Goal: Check status: Check status

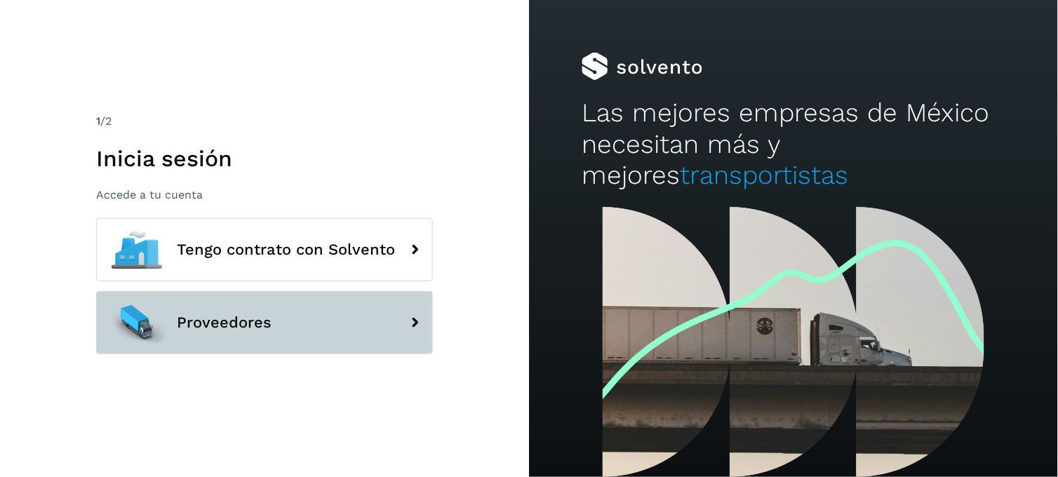
click at [277, 312] on button "Proveedores" at bounding box center [264, 322] width 337 height 63
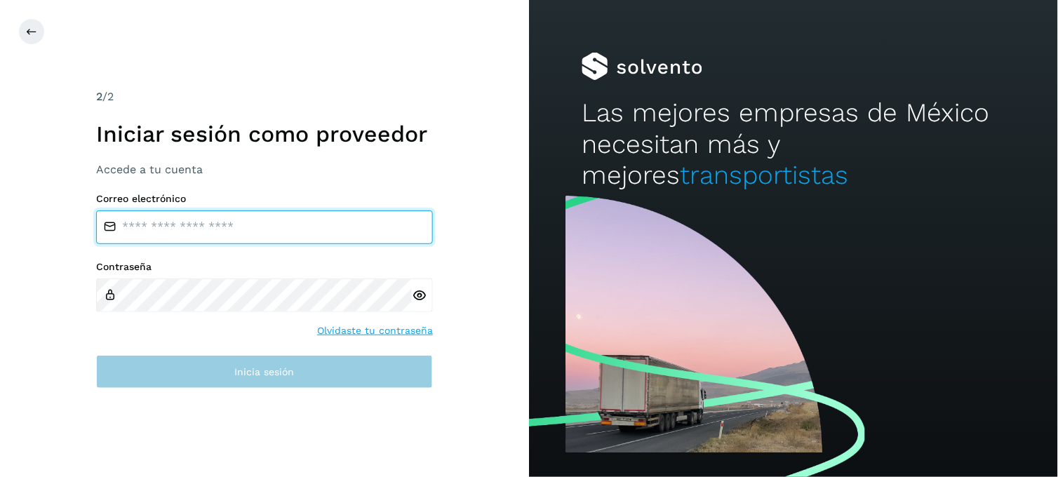
type input "**********"
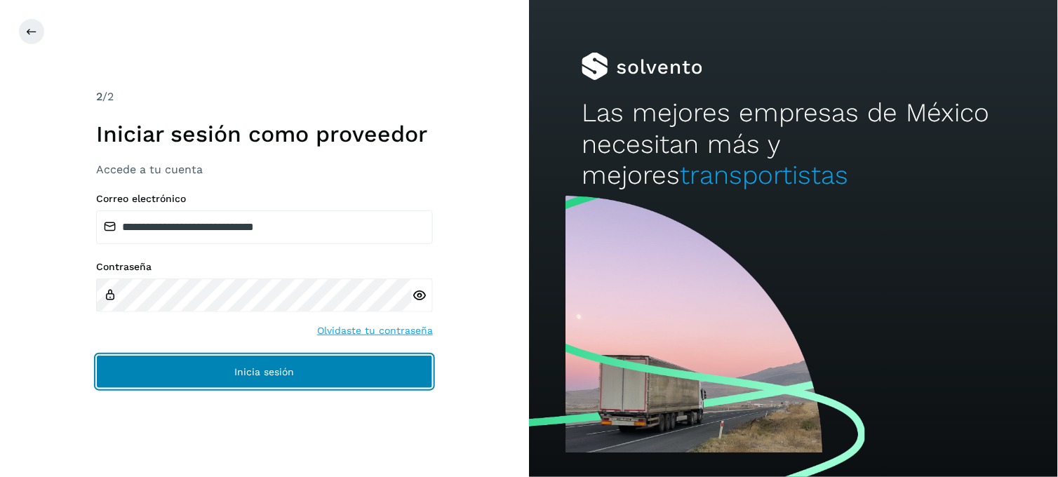
click at [310, 365] on button "Inicia sesión" at bounding box center [264, 372] width 337 height 34
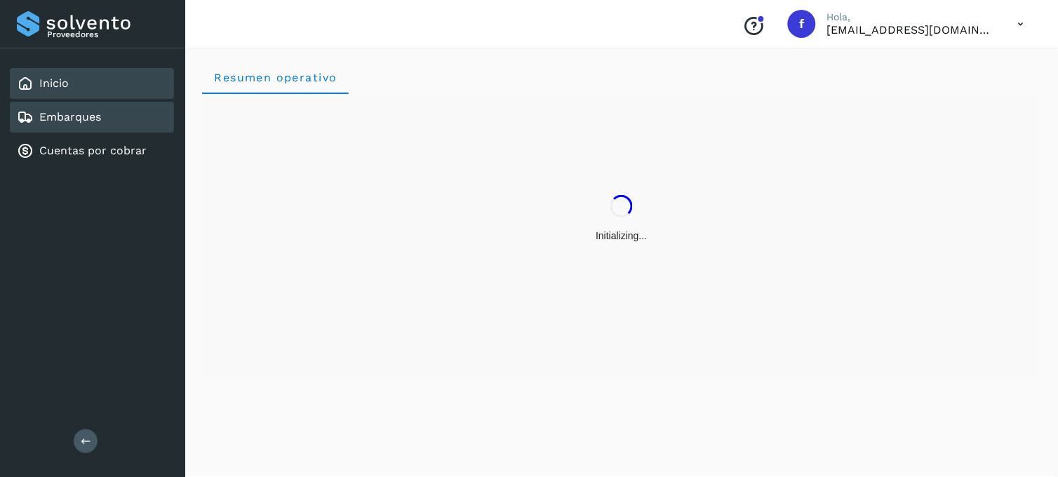
click at [78, 122] on div "Embarques" at bounding box center [59, 117] width 84 height 17
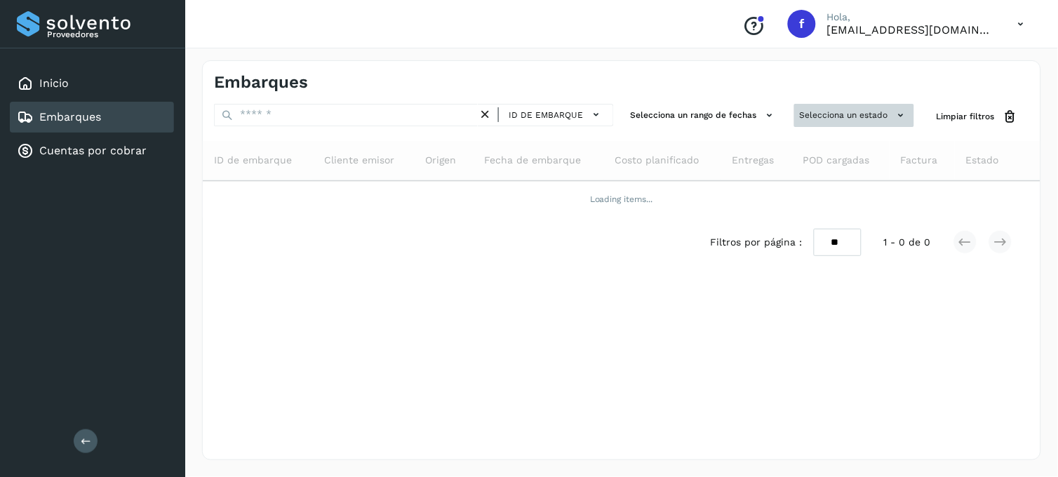
click at [849, 122] on button "Selecciona un estado" at bounding box center [854, 115] width 120 height 23
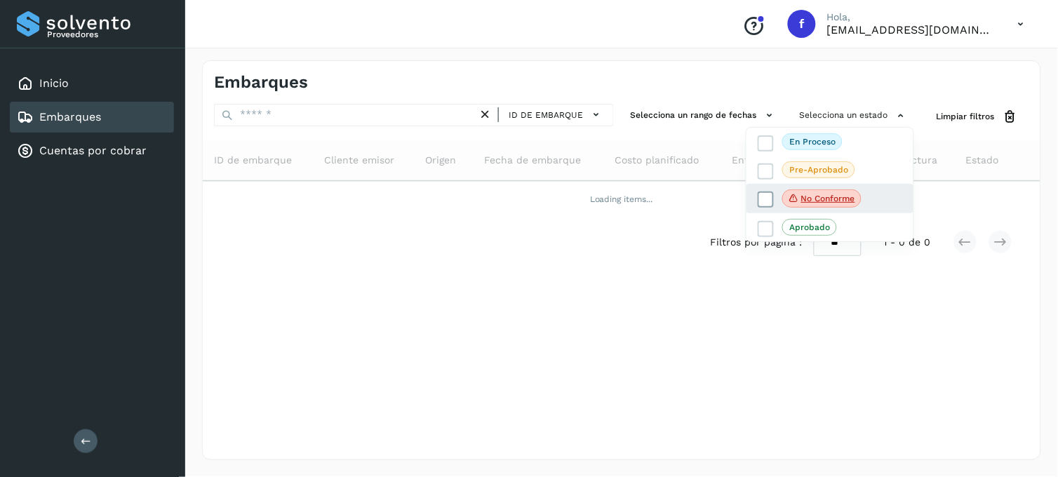
click at [762, 191] on label "No conforme" at bounding box center [809, 198] width 104 height 18
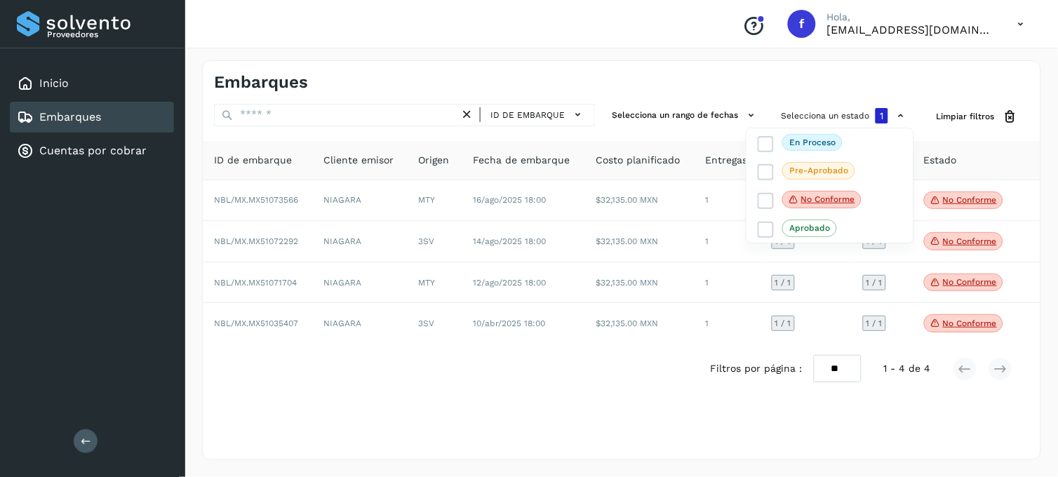
click at [571, 374] on div at bounding box center [529, 238] width 1058 height 477
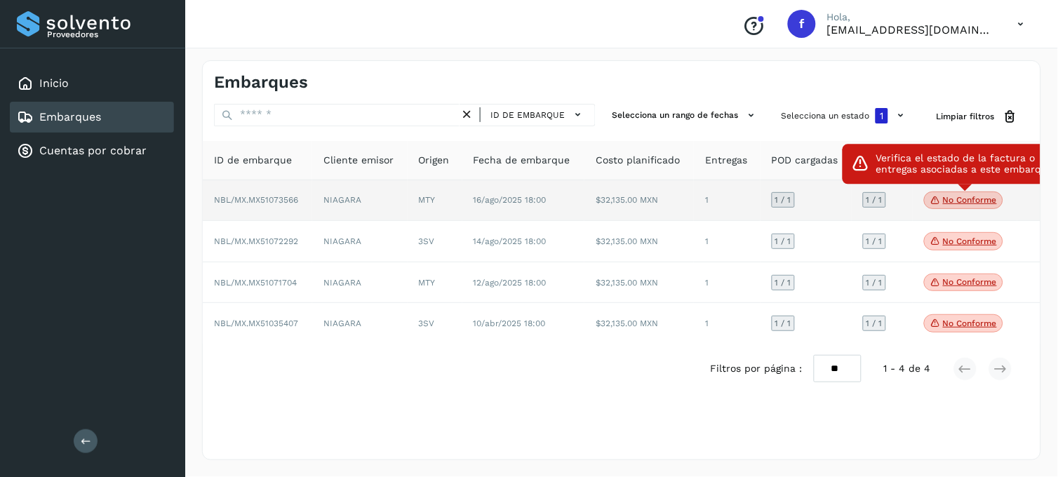
click at [969, 198] on p "No conforme" at bounding box center [970, 200] width 54 height 10
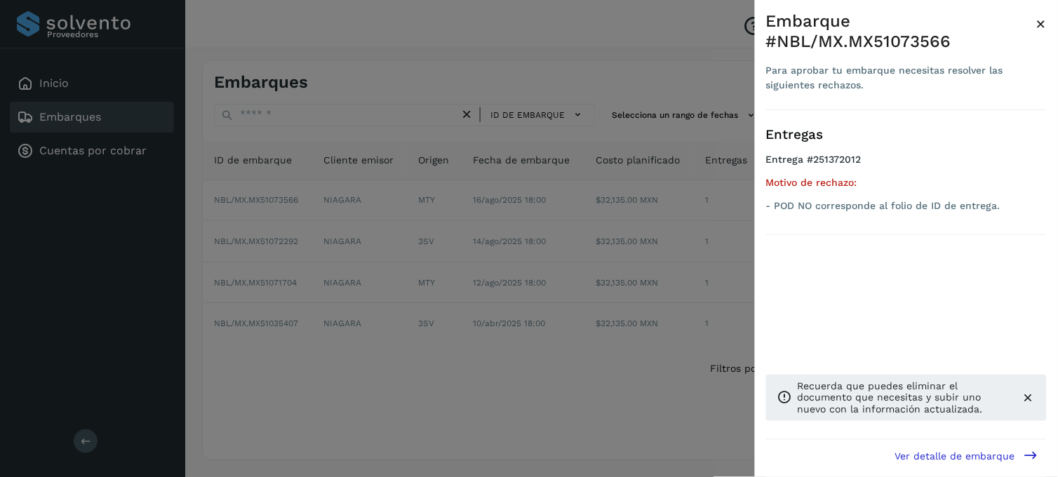
click at [504, 354] on div at bounding box center [529, 238] width 1058 height 477
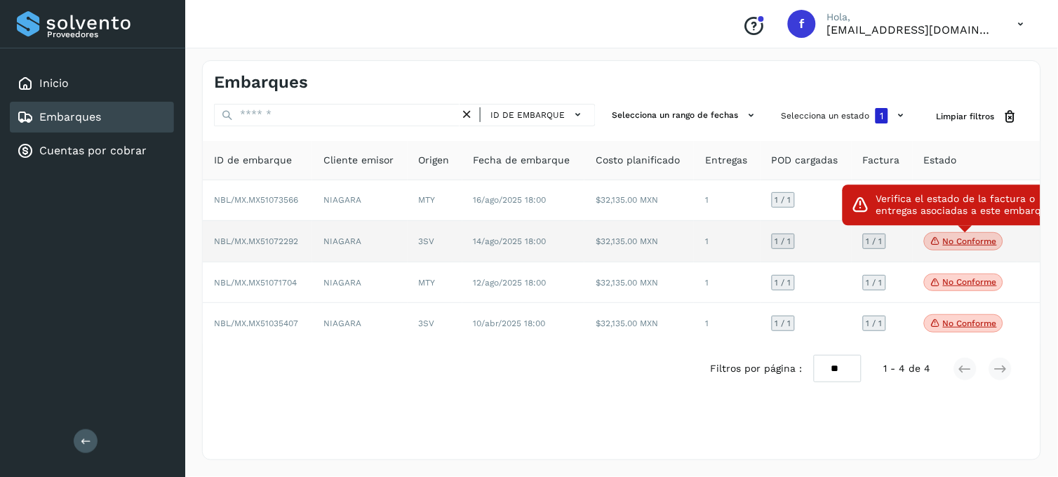
click at [971, 248] on span "No conforme" at bounding box center [963, 241] width 79 height 18
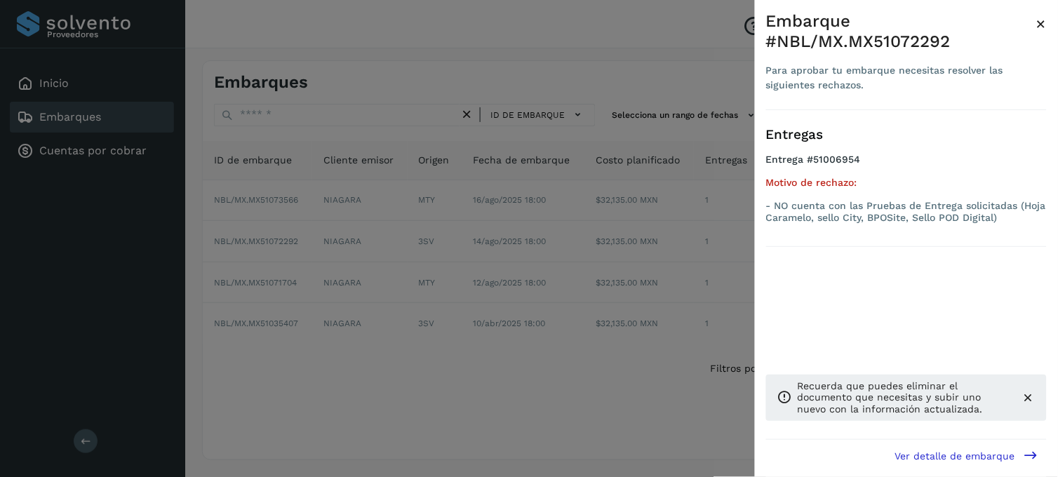
click at [409, 323] on div at bounding box center [529, 238] width 1058 height 477
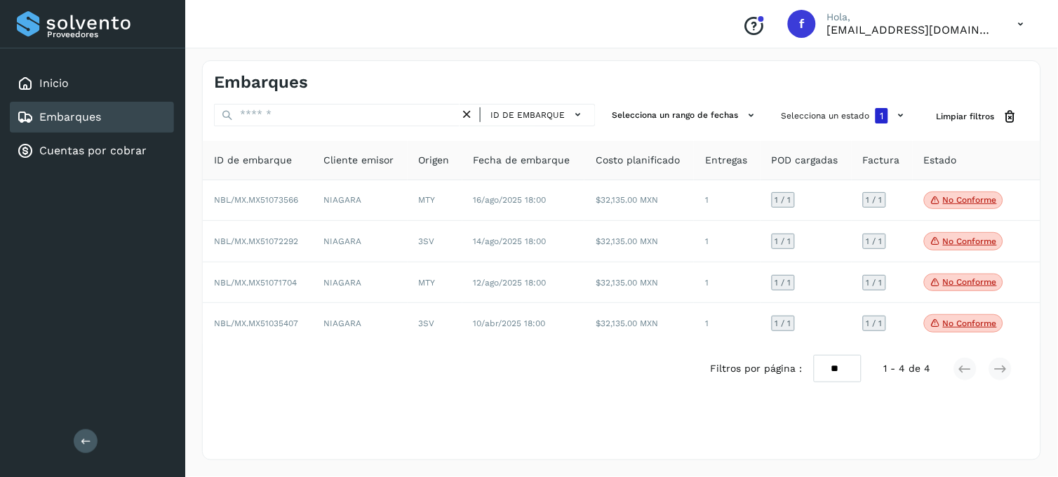
click at [480, 191] on td "16/ago/2025 18:00" at bounding box center [523, 200] width 123 height 41
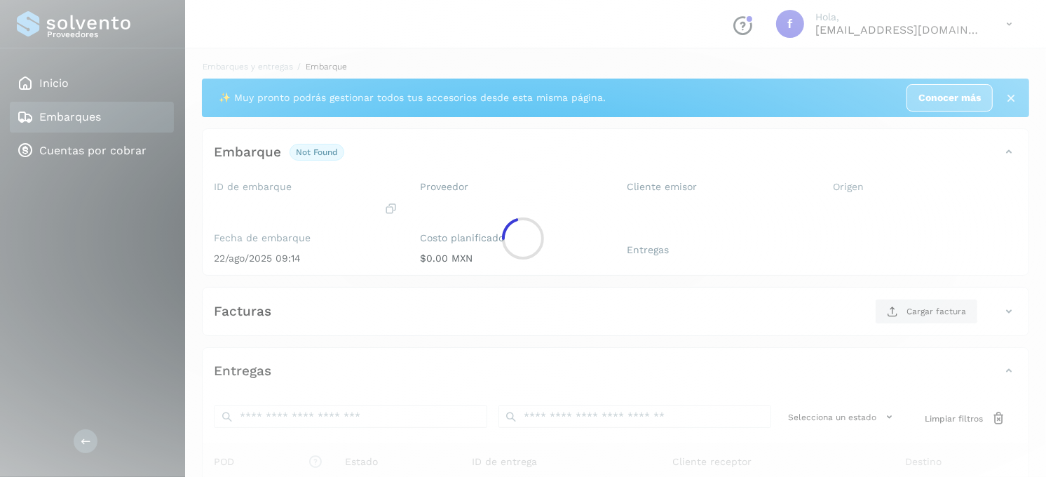
click at [480, 191] on div at bounding box center [523, 238] width 1046 height 477
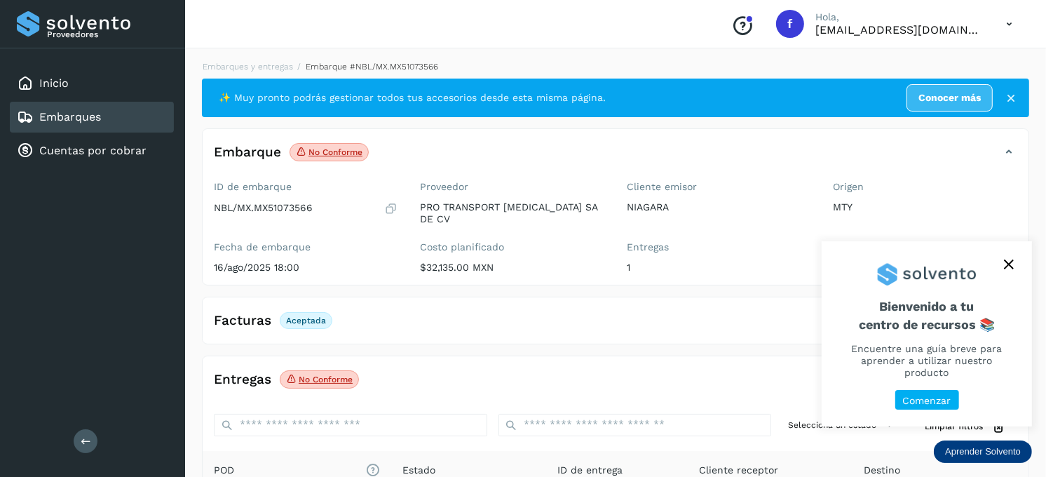
scroll to position [187, 0]
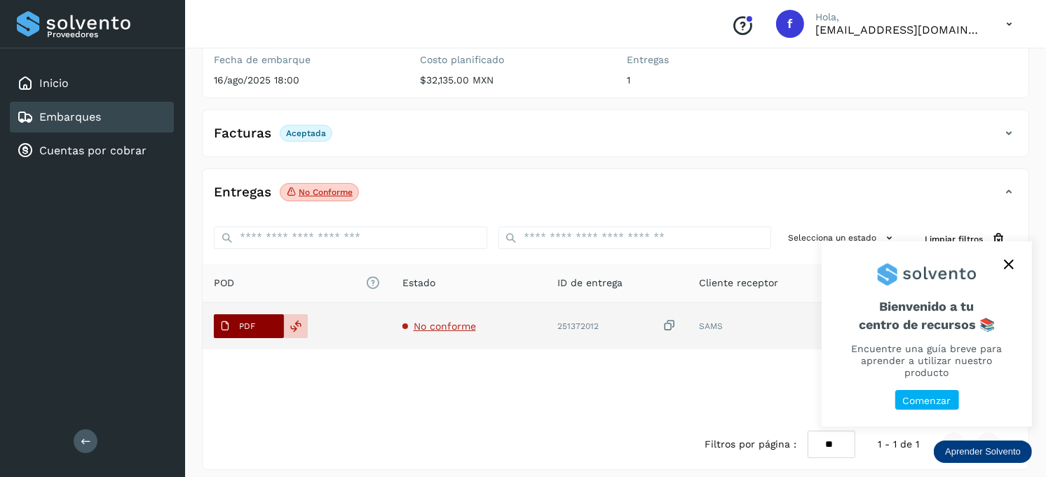
click at [272, 314] on button "PDF" at bounding box center [249, 326] width 70 height 24
